Goal: Task Accomplishment & Management: Use online tool/utility

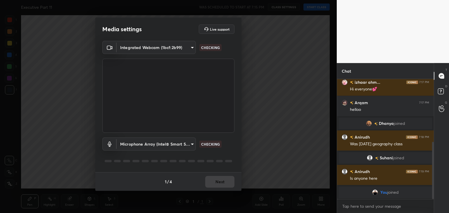
scroll to position [153, 0]
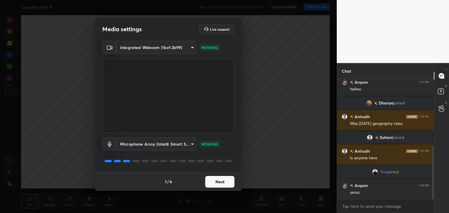
click at [225, 183] on button "Next" at bounding box center [219, 182] width 29 height 12
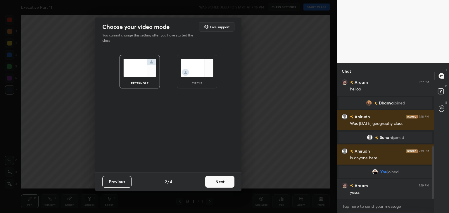
click at [205, 83] on div "circle" at bounding box center [196, 83] width 23 height 3
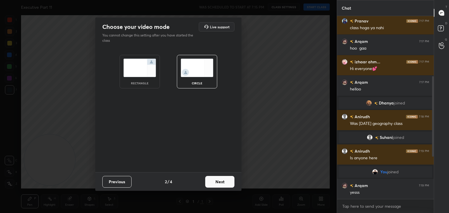
scroll to position [89, 0]
click at [220, 180] on button "Next" at bounding box center [219, 182] width 29 height 12
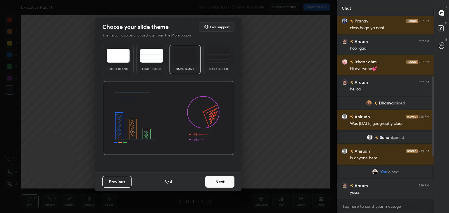
click at [217, 183] on button "Next" at bounding box center [219, 182] width 29 height 12
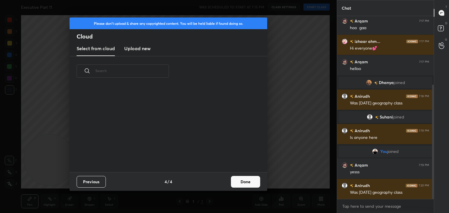
scroll to position [86, 188]
click at [140, 50] on h3 "Upload new" at bounding box center [137, 48] width 26 height 7
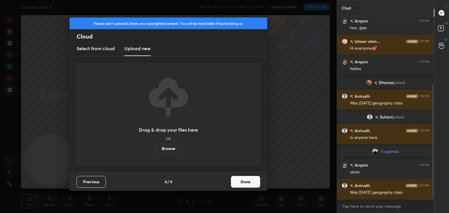
click at [168, 149] on label "Browse" at bounding box center [168, 148] width 26 height 9
click at [155, 149] on input "Browse" at bounding box center [155, 148] width 0 height 9
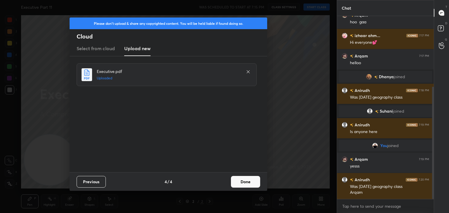
scroll to position [136, 0]
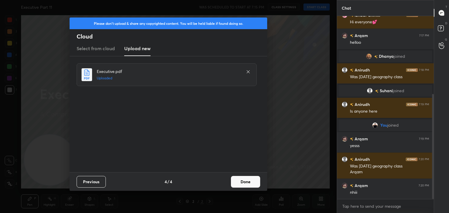
click at [251, 182] on button "Done" at bounding box center [245, 182] width 29 height 12
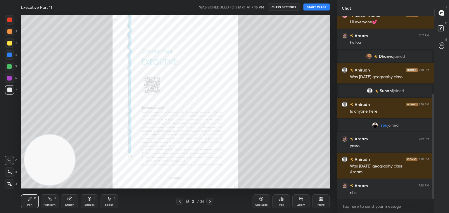
click at [317, 7] on button "START CLASS" at bounding box center [316, 7] width 26 height 7
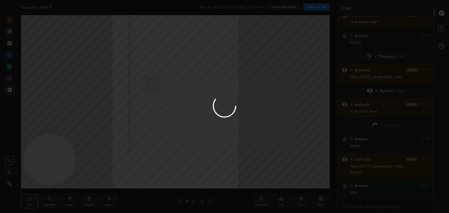
type textarea "x"
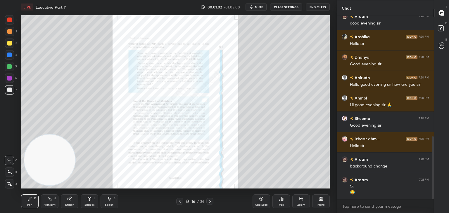
scroll to position [373, 0]
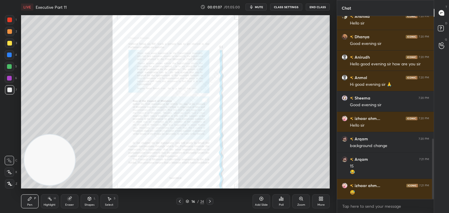
click at [305, 200] on div "Zoom" at bounding box center [301, 202] width 18 height 14
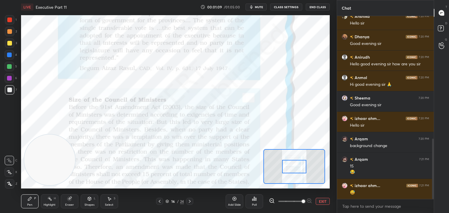
drag, startPoint x: 284, startPoint y: 202, endPoint x: 303, endPoint y: 205, distance: 19.7
click at [303, 203] on span at bounding box center [304, 202] width 4 height 4
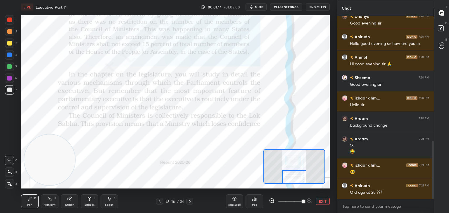
drag, startPoint x: 292, startPoint y: 169, endPoint x: 293, endPoint y: 179, distance: 9.4
click at [293, 179] on div at bounding box center [294, 176] width 24 height 13
click at [293, 180] on div at bounding box center [294, 177] width 24 height 13
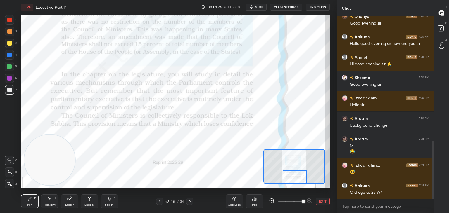
scroll to position [414, 0]
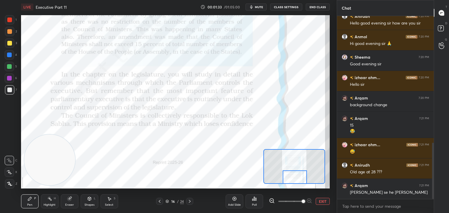
click at [12, 20] on div at bounding box center [9, 20] width 5 height 5
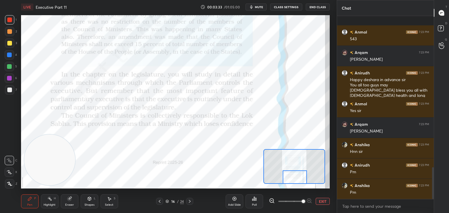
scroll to position [871, 0]
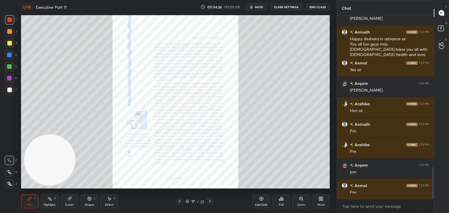
click at [302, 200] on icon at bounding box center [301, 199] width 5 height 5
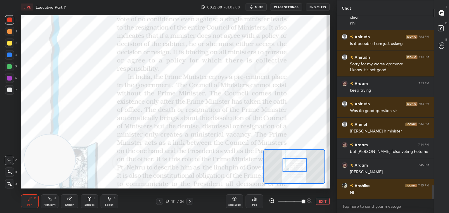
scroll to position [2241, 0]
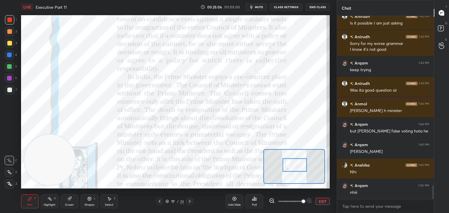
click at [235, 202] on div "Add Slide" at bounding box center [235, 202] width 18 height 14
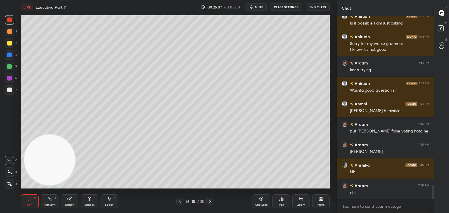
click at [10, 184] on icon at bounding box center [9, 184] width 5 height 4
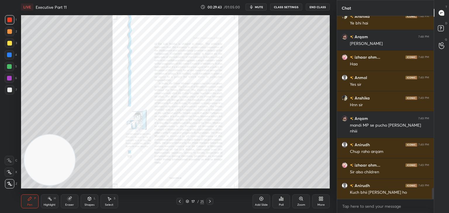
scroll to position [2838, 0]
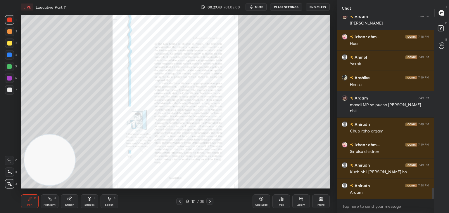
click at [302, 200] on icon at bounding box center [302, 200] width 1 height 1
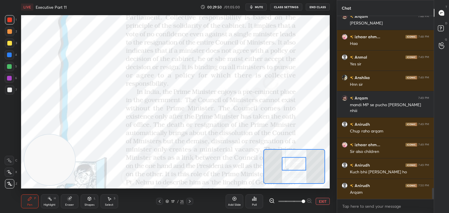
click at [11, 158] on div at bounding box center [9, 160] width 9 height 9
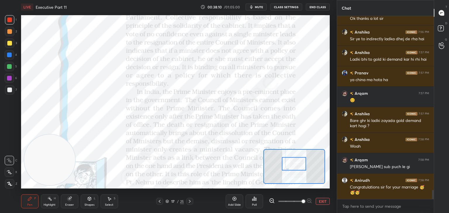
scroll to position [3552, 0]
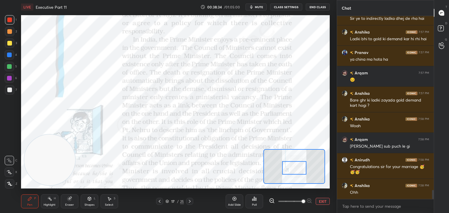
drag, startPoint x: 296, startPoint y: 160, endPoint x: 297, endPoint y: 163, distance: 3.5
click at [297, 163] on div at bounding box center [294, 167] width 24 height 13
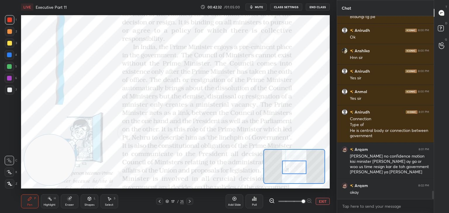
scroll to position [3939, 0]
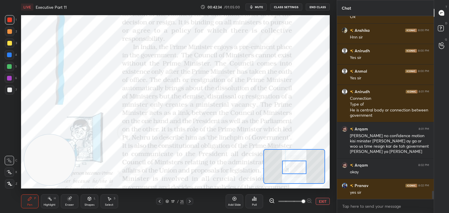
click at [10, 43] on div at bounding box center [9, 43] width 5 height 5
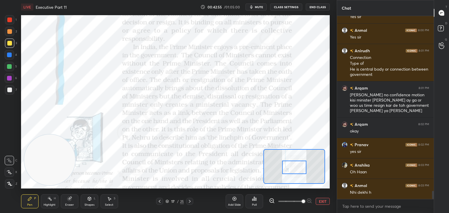
scroll to position [4000, 0]
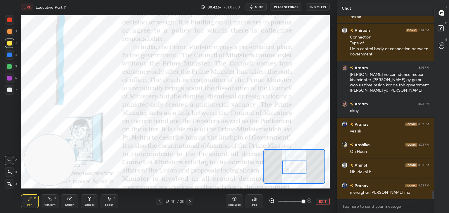
click at [13, 21] on div at bounding box center [9, 19] width 9 height 9
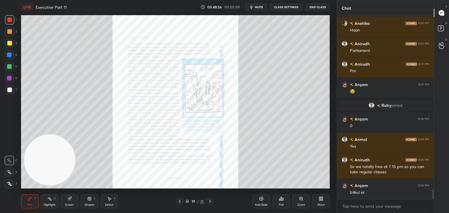
scroll to position [3128, 0]
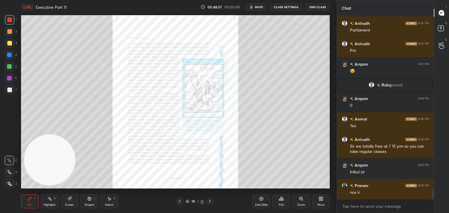
click at [301, 204] on div "Zoom" at bounding box center [301, 205] width 8 height 3
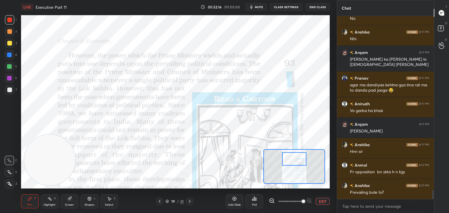
scroll to position [3641, 0]
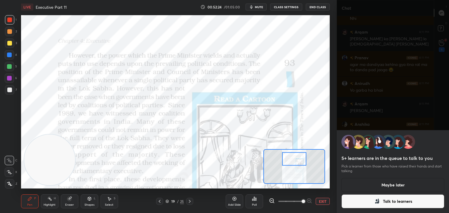
click at [404, 186] on button "Maybe later" at bounding box center [392, 185] width 103 height 14
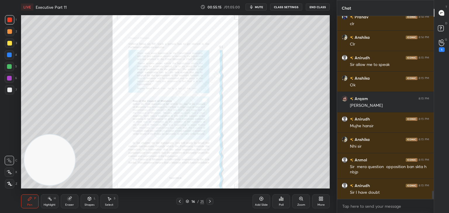
scroll to position [3912, 0]
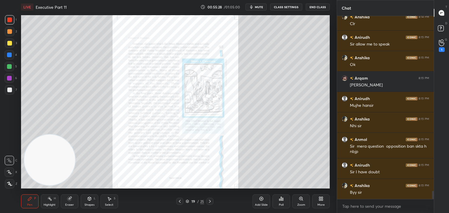
click at [312, 8] on button "End Class" at bounding box center [318, 7] width 24 height 7
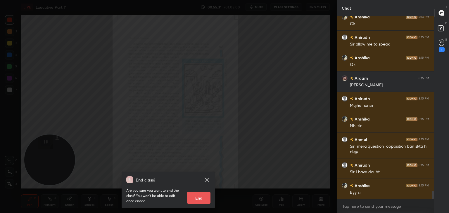
click at [198, 200] on button "End" at bounding box center [198, 198] width 23 height 12
type textarea "x"
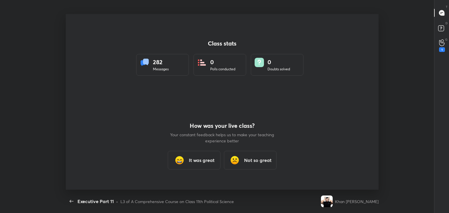
scroll to position [0, 0]
click at [202, 168] on div "It was great" at bounding box center [194, 160] width 53 height 19
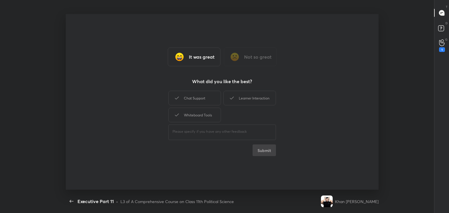
click at [205, 121] on div "Whiteboard Tools" at bounding box center [194, 115] width 53 height 15
click at [244, 97] on div "Learner Interaction" at bounding box center [249, 98] width 53 height 15
click at [271, 153] on button "Submit" at bounding box center [263, 151] width 23 height 12
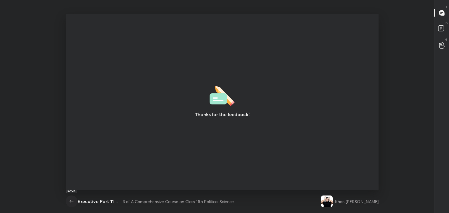
click at [70, 205] on button "button" at bounding box center [72, 202] width 12 height 12
